Goal: Find specific page/section

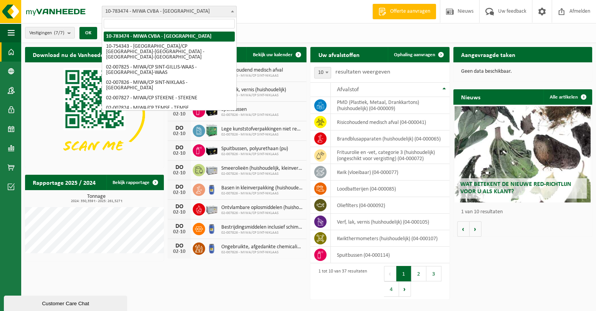
click at [218, 12] on span "10-783474 - MIWA CVBA - [GEOGRAPHIC_DATA]" at bounding box center [169, 11] width 134 height 11
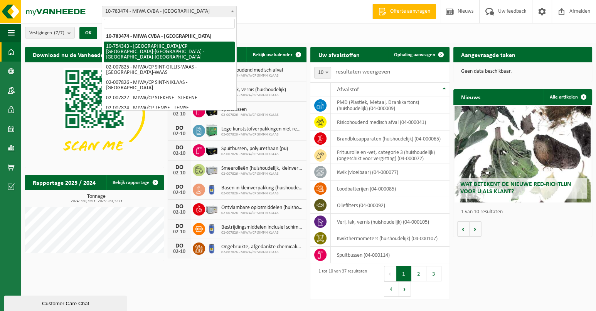
select select "27802"
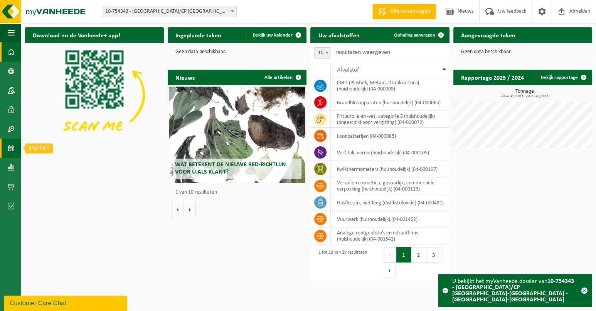
click at [16, 149] on link "Kalender" at bounding box center [10, 148] width 21 height 19
